Goal: Information Seeking & Learning: Learn about a topic

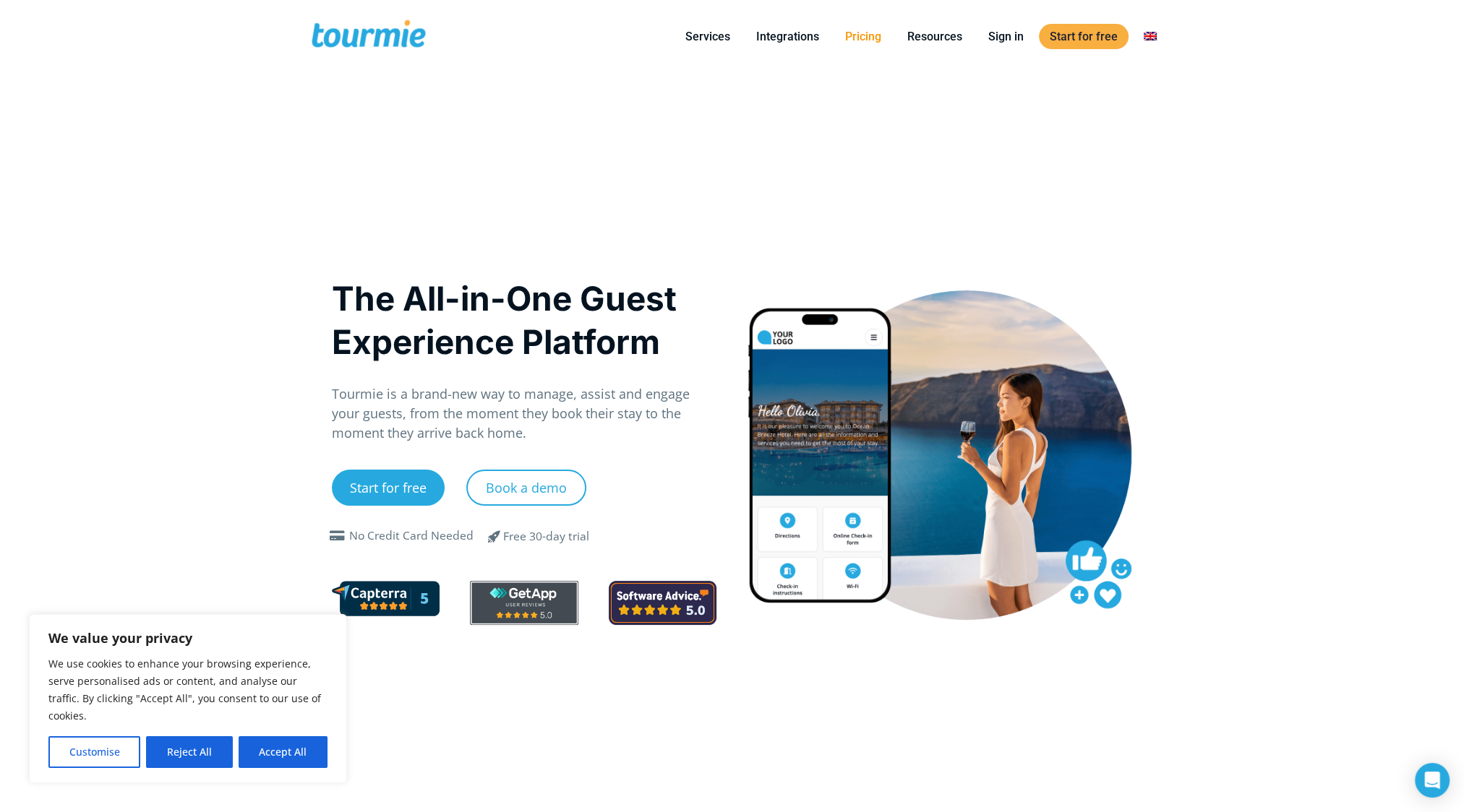
click at [870, 37] on link "Pricing" at bounding box center [863, 37] width 58 height 18
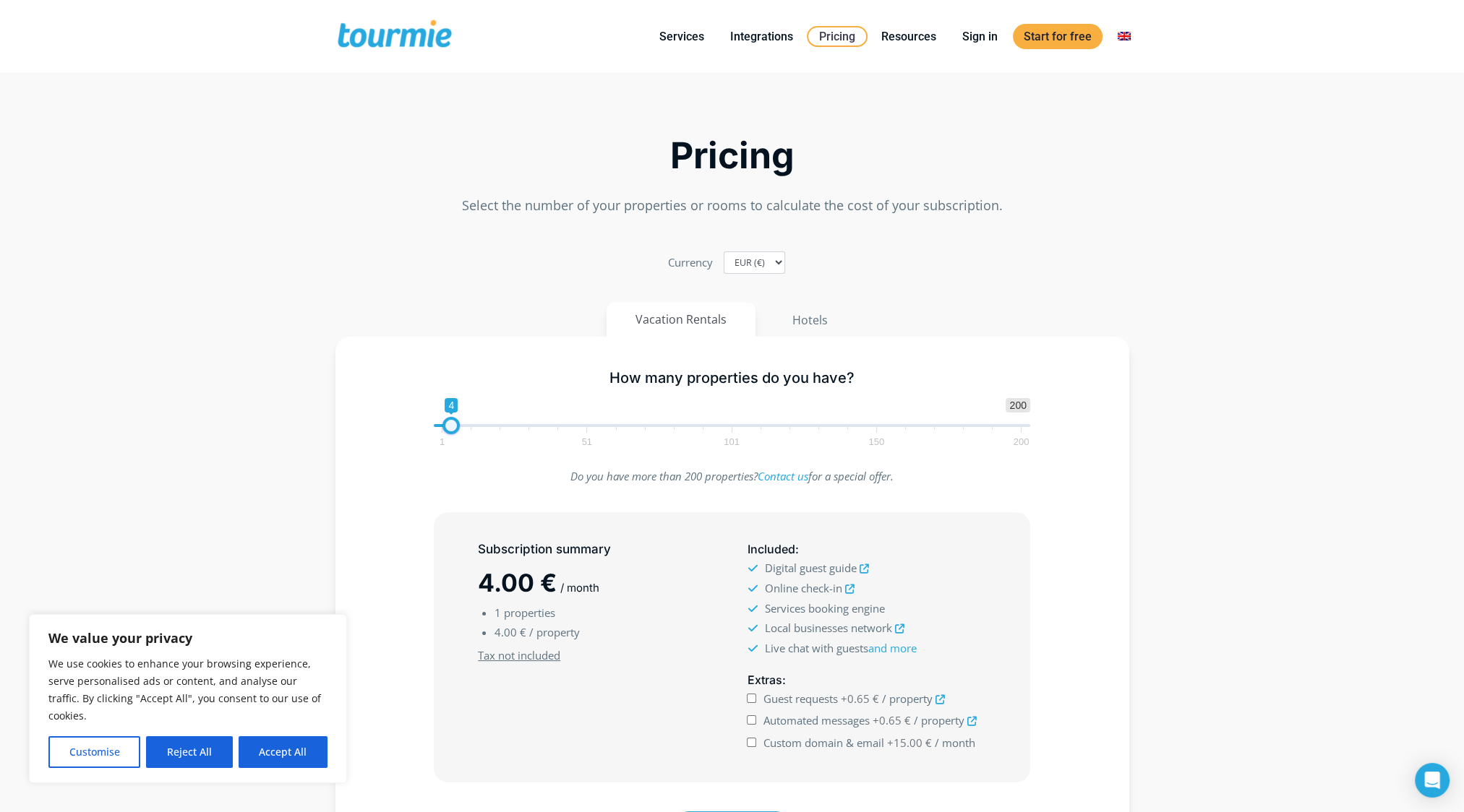
type input "5"
drag, startPoint x: 446, startPoint y: 426, endPoint x: 460, endPoint y: 427, distance: 14.0
click at [460, 427] on span at bounding box center [454, 425] width 18 height 18
click at [757, 264] on select "EUR (€) USD ($) GBP (£)" at bounding box center [754, 262] width 61 height 23
click at [911, 268] on div "Currency EUR (€) USD ($) GBP (£)" at bounding box center [732, 262] width 803 height 23
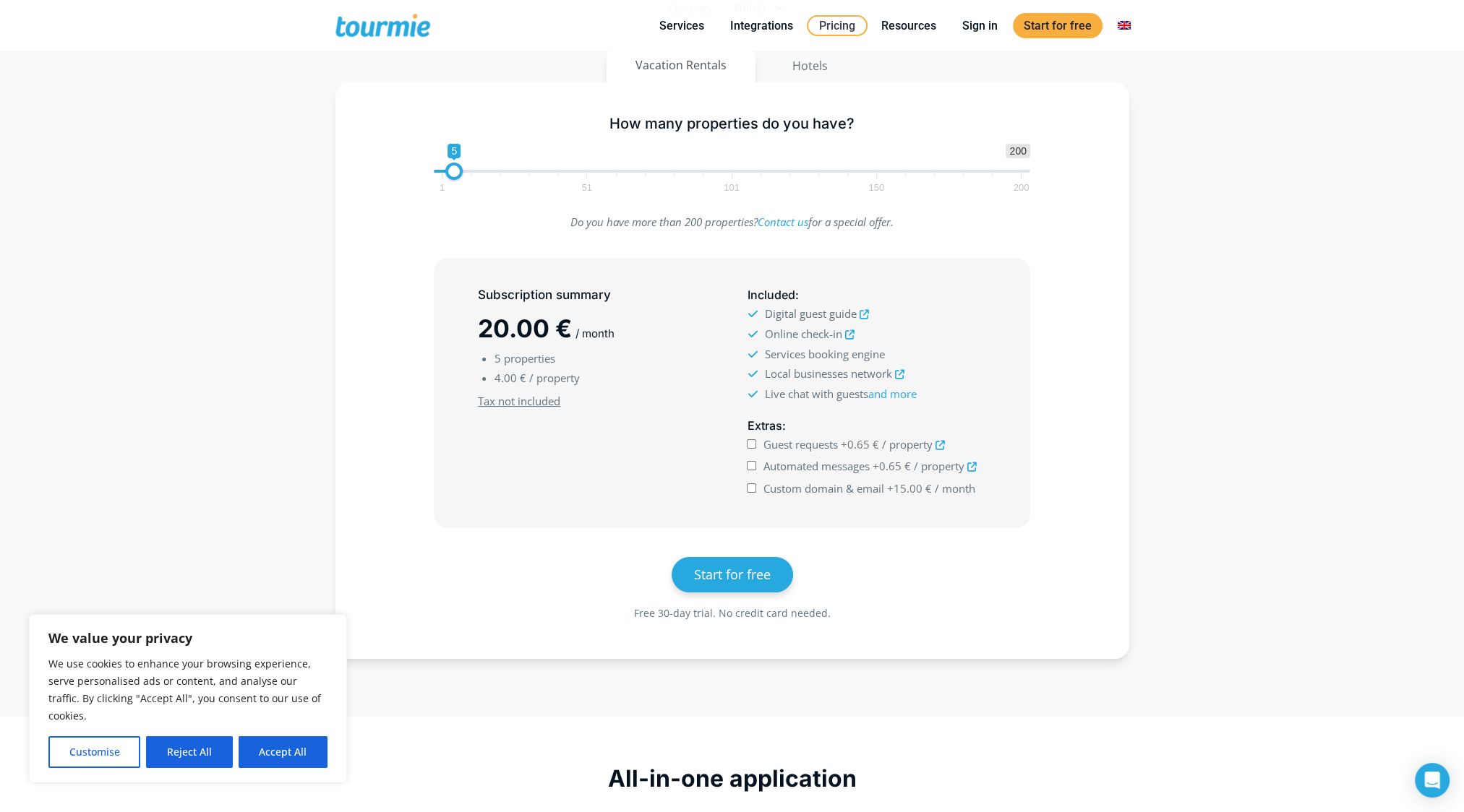
scroll to position [257, 0]
